Goal: Transaction & Acquisition: Purchase product/service

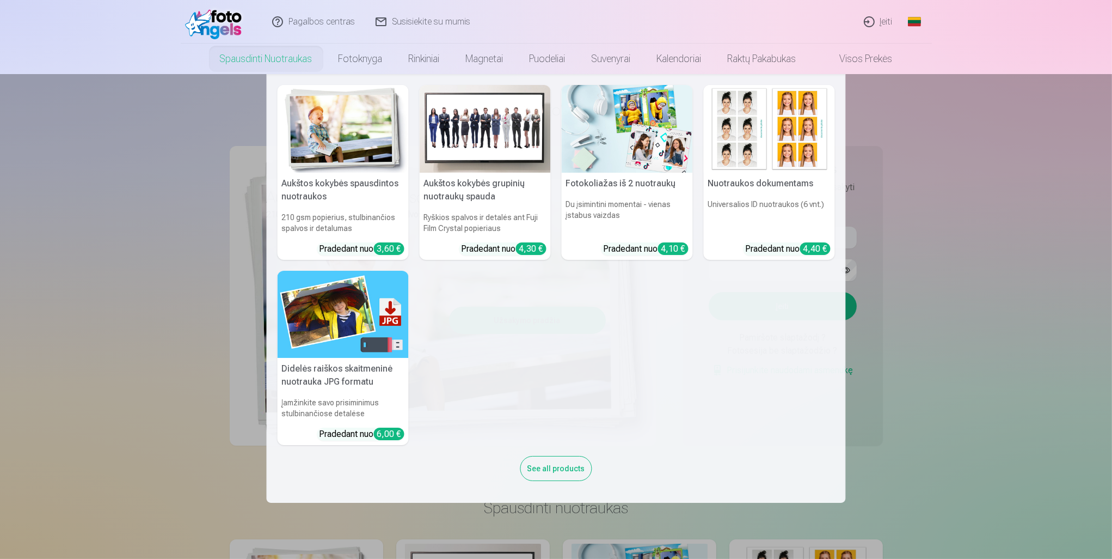
click at [984, 109] on nav "Aukštos kokybės spausdintos nuotraukos 210 gsm popierius, stulbinančios spalvos…" at bounding box center [556, 288] width 1112 height 428
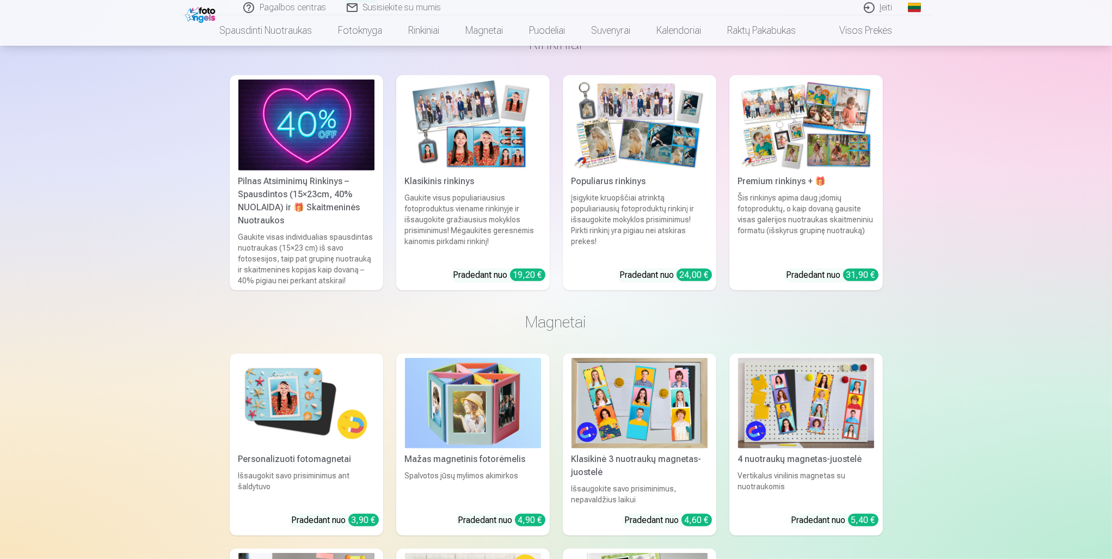
scroll to position [919, 0]
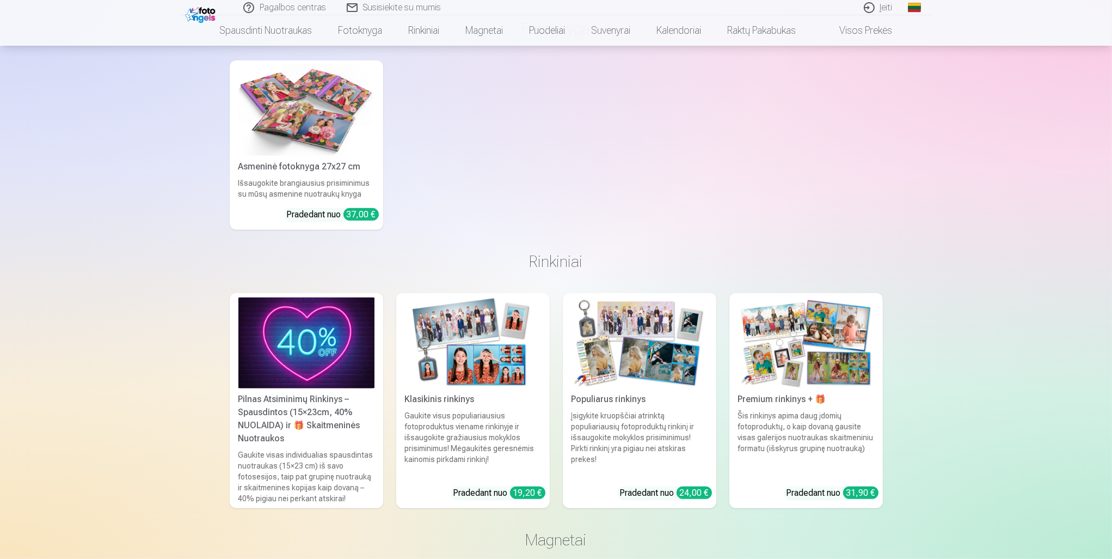
click at [326, 341] on img at bounding box center [306, 342] width 136 height 91
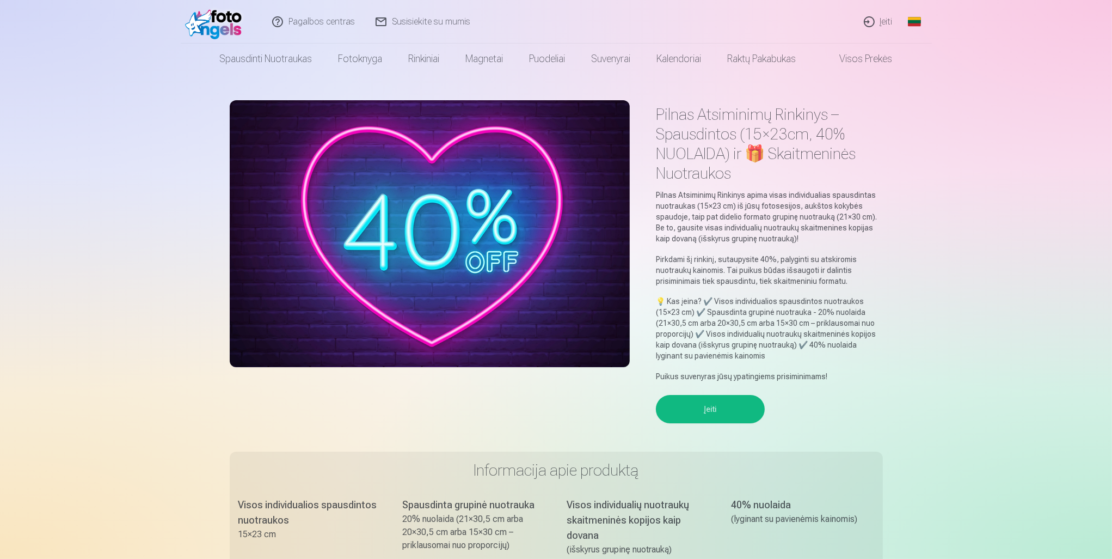
click at [725, 415] on button "Įeiti" at bounding box center [710, 409] width 109 height 28
